Goal: Entertainment & Leisure: Consume media (video, audio)

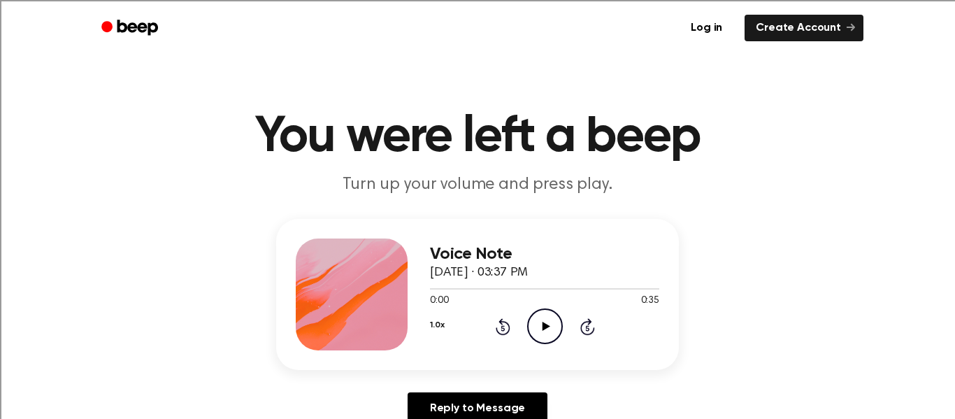
click at [553, 321] on icon "Play Audio" at bounding box center [545, 326] width 36 height 36
click at [555, 327] on icon "Play Audio" at bounding box center [545, 326] width 36 height 36
click at [554, 339] on icon "Play Audio" at bounding box center [545, 326] width 36 height 36
click at [559, 325] on icon "Play Audio" at bounding box center [545, 326] width 36 height 36
